Goal: Information Seeking & Learning: Check status

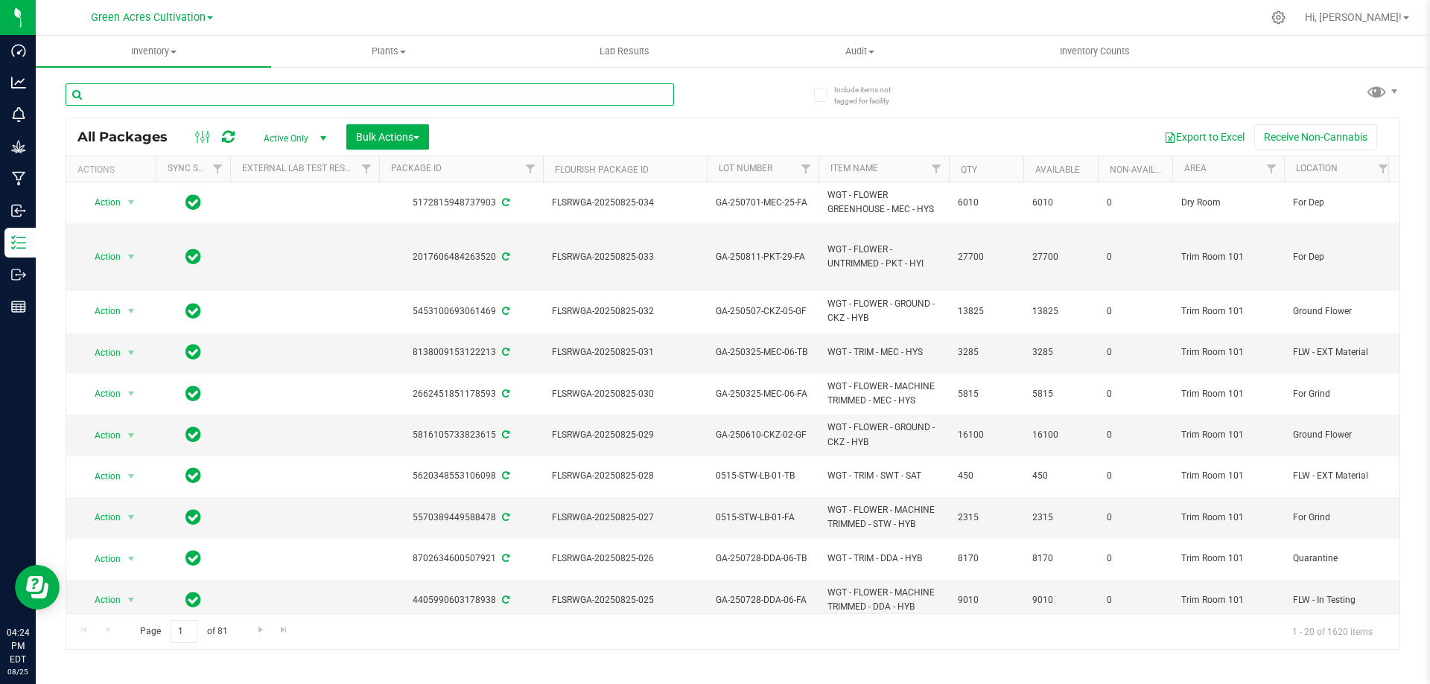
click at [127, 93] on input "text" at bounding box center [370, 94] width 608 height 22
paste input "GA-250702-BCT-35I-FA"
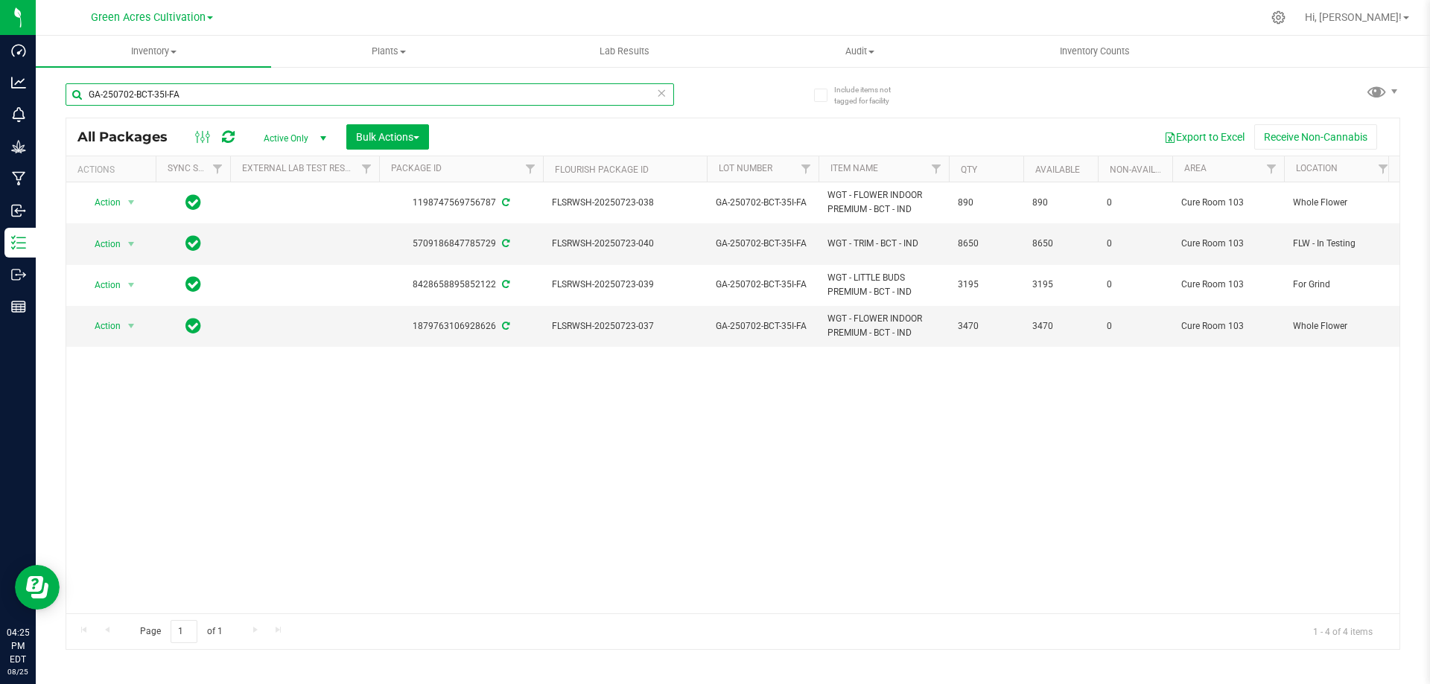
drag, startPoint x: 180, startPoint y: 98, endPoint x: 80, endPoint y: 105, distance: 100.0
click at [80, 105] on input "GA-250702-BCT-35I-FA" at bounding box center [370, 94] width 608 height 22
paste input "SN-250627-GPE-03"
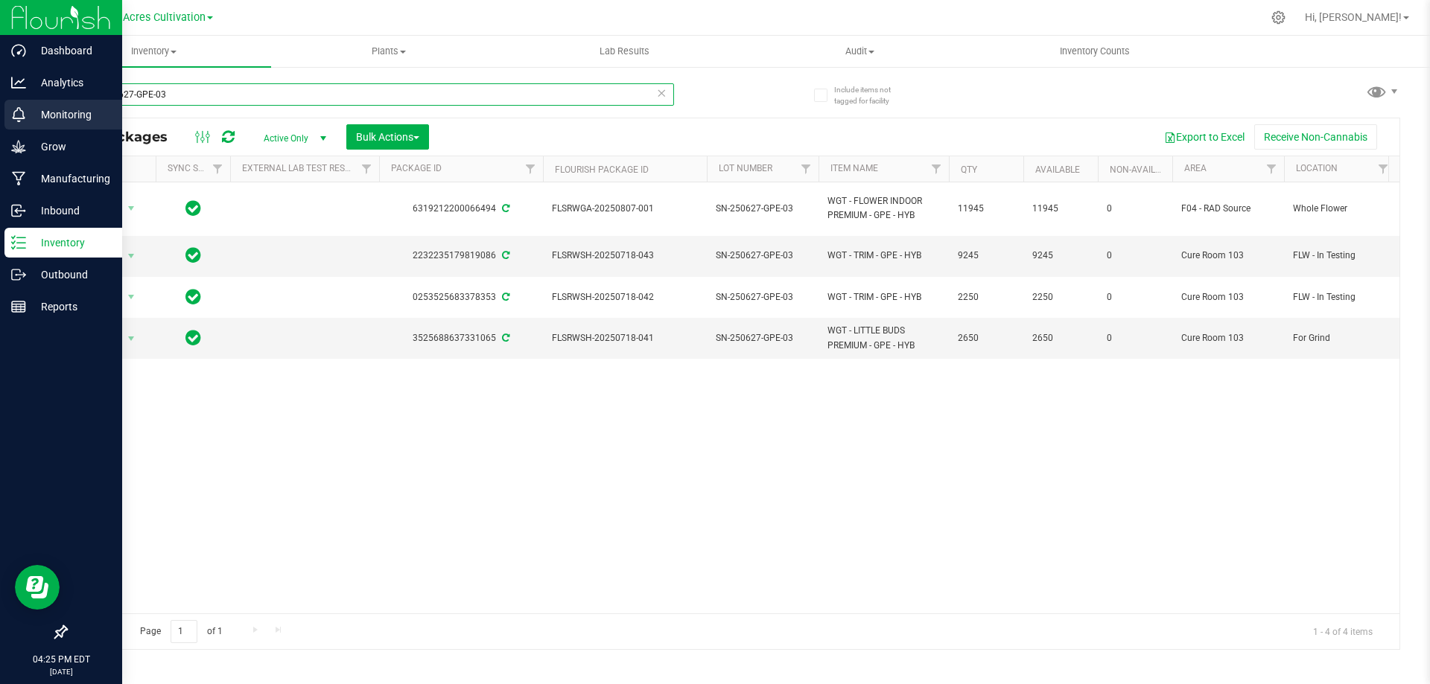
drag, startPoint x: 201, startPoint y: 101, endPoint x: 31, endPoint y: 108, distance: 169.9
click at [31, 108] on div "Dashboard Analytics Monitoring Grow Manufacturing Inbound Inventory Outbound Re…" at bounding box center [715, 342] width 1430 height 684
paste input "GA-250625-FFP-33H-FA"
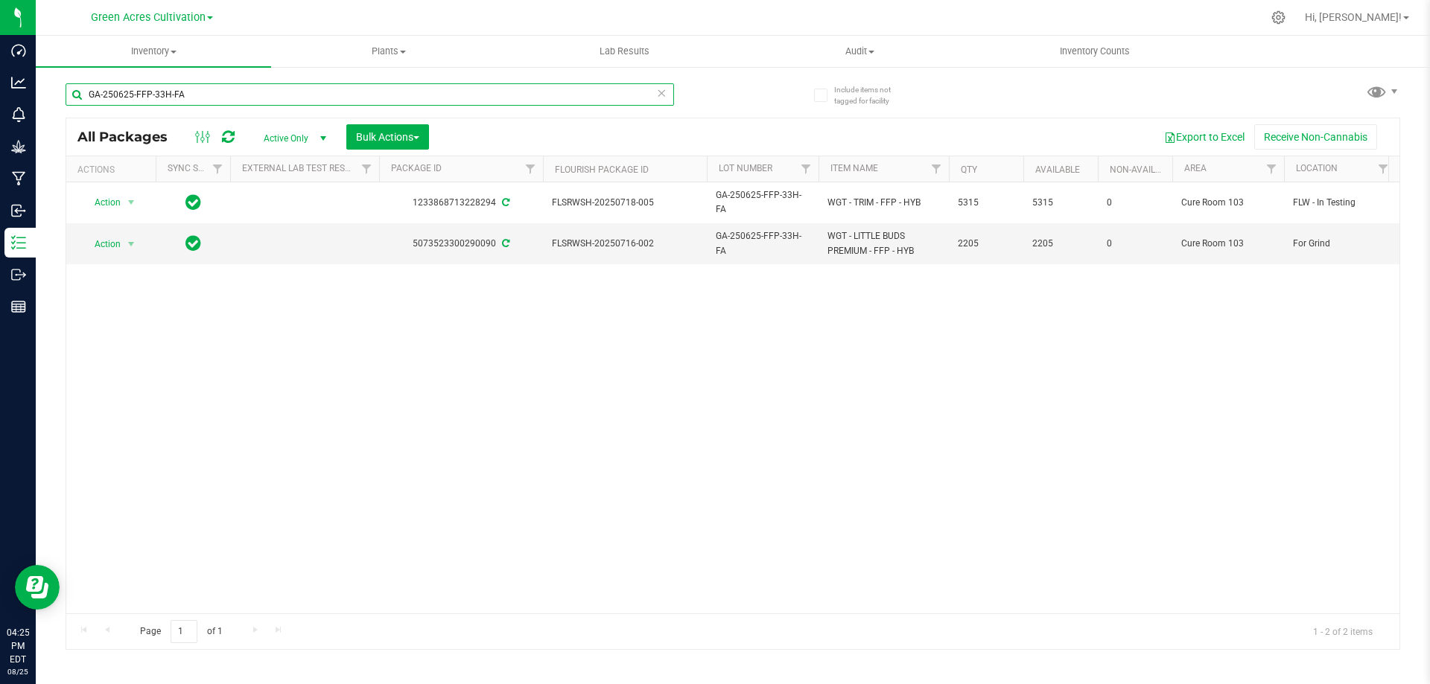
drag, startPoint x: 211, startPoint y: 92, endPoint x: 56, endPoint y: 92, distance: 154.9
click at [56, 92] on div "Include items not tagged for facility GA-250625-FFP-33H-FA All Packages Active …" at bounding box center [733, 293] width 1394 height 454
paste input "T-"
drag, startPoint x: 196, startPoint y: 95, endPoint x: 85, endPoint y: 91, distance: 111.0
click at [85, 91] on input "GA-250625-FFP-T-33H-FA" at bounding box center [370, 94] width 608 height 22
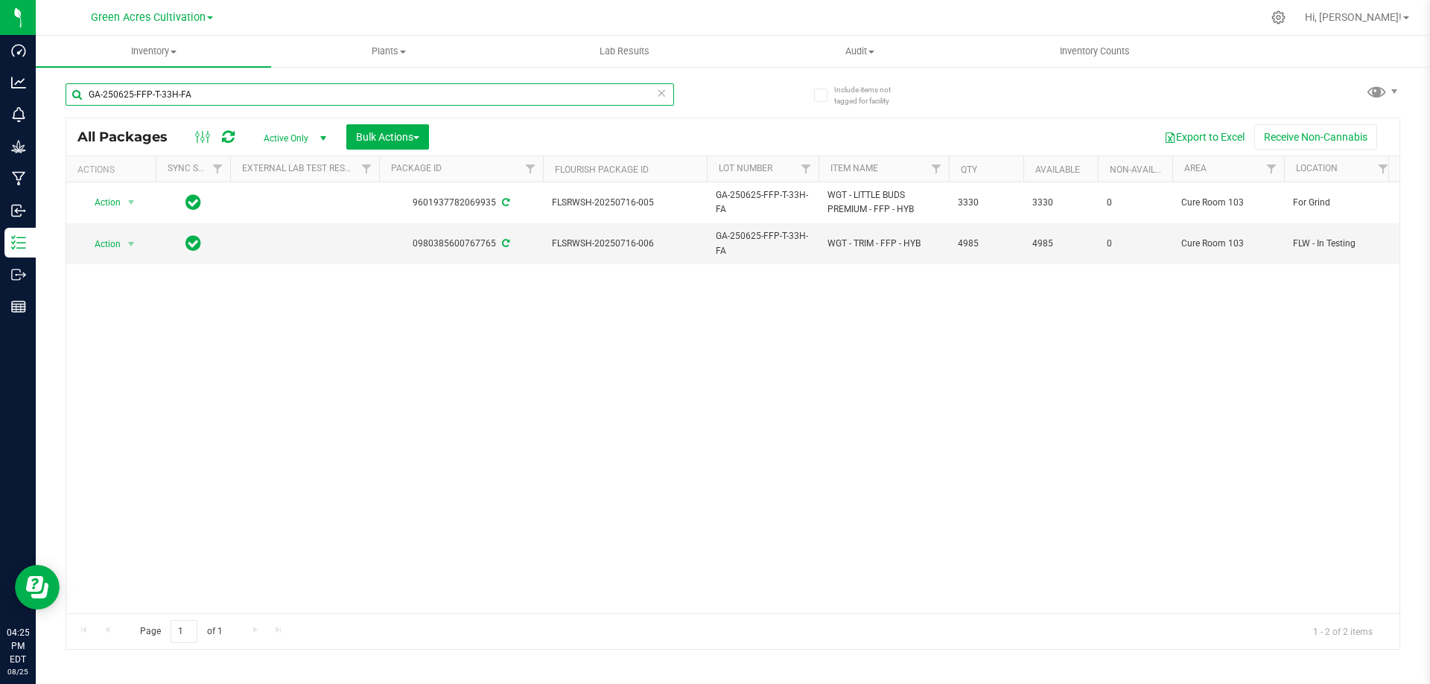
paste input "514-GRZ-T-35C"
drag, startPoint x: 252, startPoint y: 94, endPoint x: 53, endPoint y: 88, distance: 199.6
click at [53, 88] on div "Include items not tagged for facility GA-250514-GRZ-T-35C-FA All Packages Activ…" at bounding box center [733, 293] width 1394 height 454
paste input "604-FFP-35E"
drag, startPoint x: 188, startPoint y: 91, endPoint x: 70, endPoint y: 91, distance: 118.4
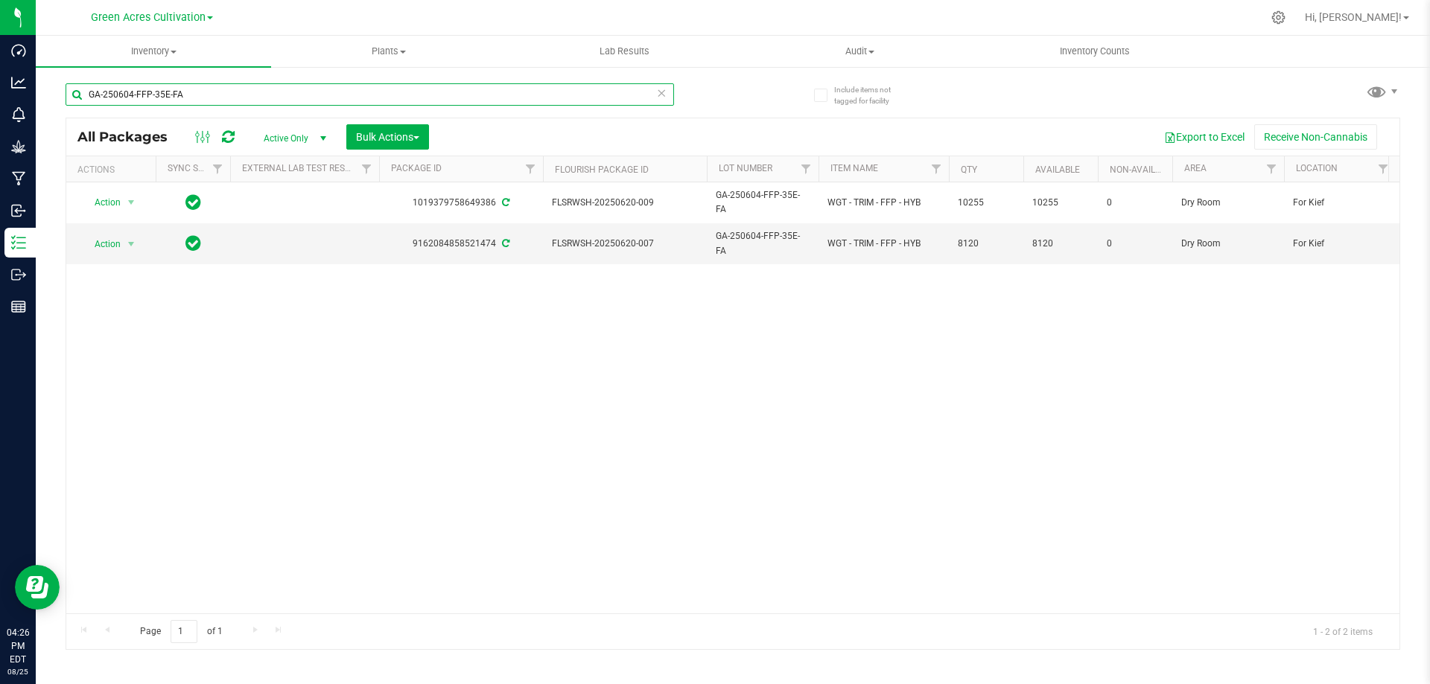
click at [70, 91] on input "GA-250604-FFP-35E-FA" at bounding box center [370, 94] width 608 height 22
paste input "528-GRZ-35A"
drag, startPoint x: 232, startPoint y: 93, endPoint x: 80, endPoint y: 93, distance: 151.9
click at [80, 93] on input "GA-250528-GRZ-35A-FA" at bounding box center [370, 94] width 608 height 22
paste input "14-GRZ-35C"
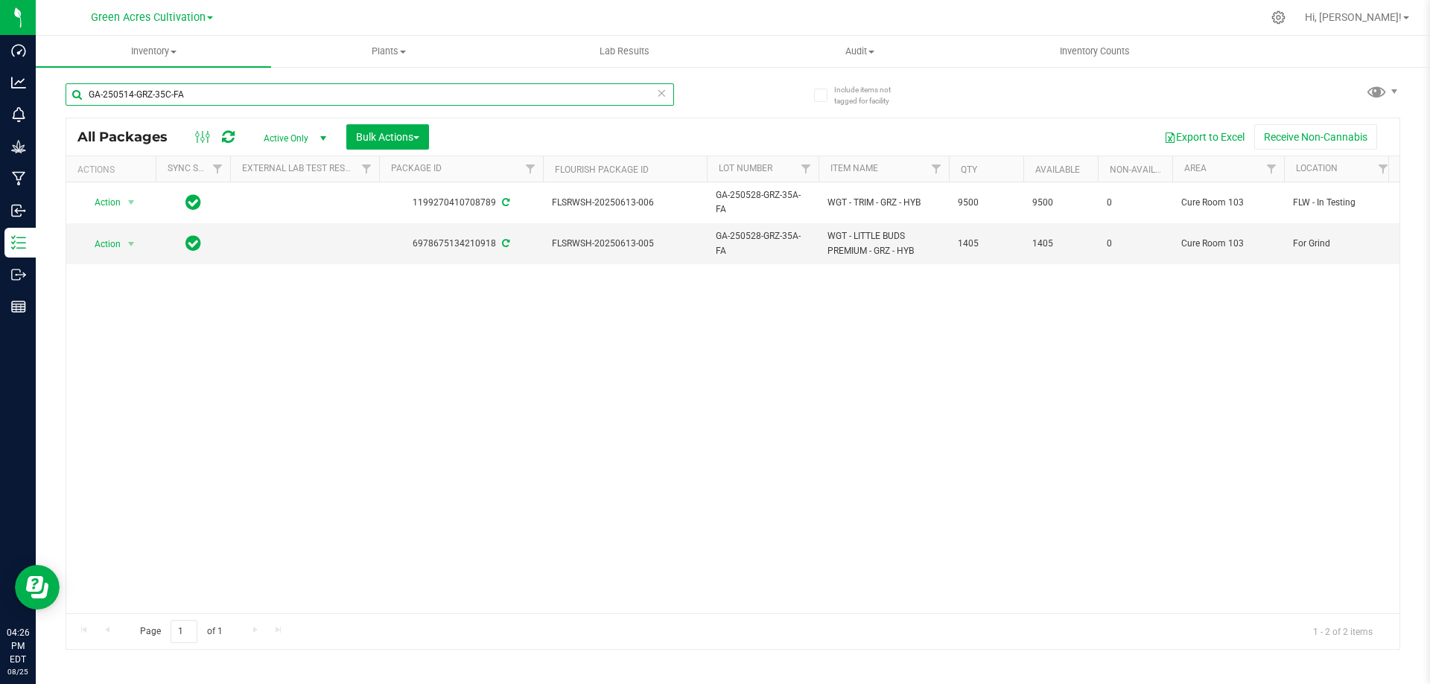
type input "GA-250514-GRZ-35C-FA"
